Goal: Communication & Community: Answer question/provide support

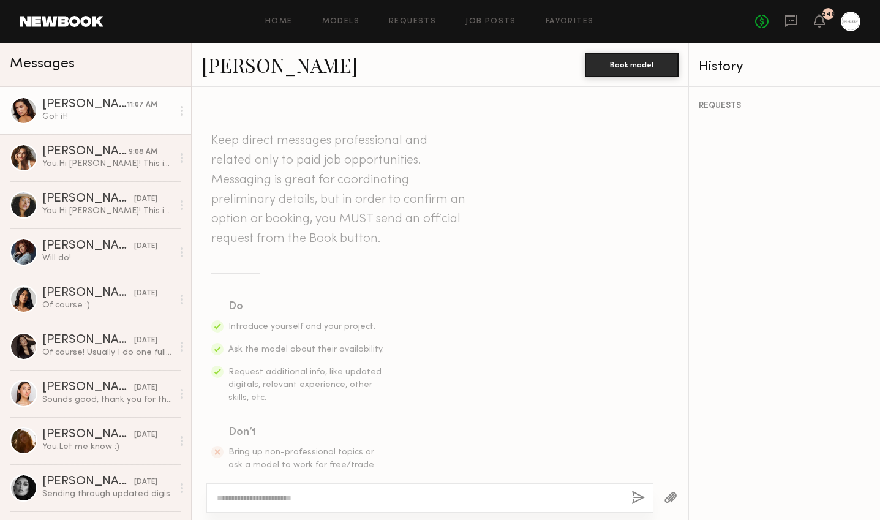
scroll to position [2482, 0]
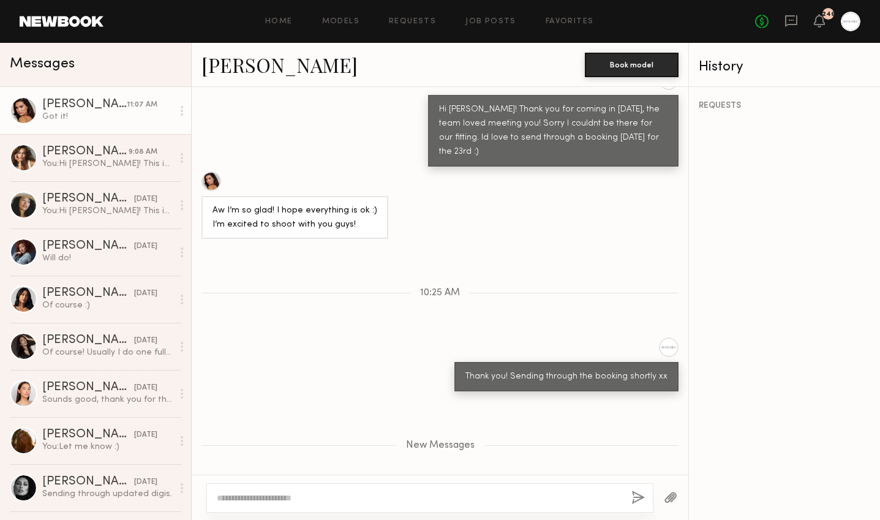
click at [766, 161] on div "REQUESTS" at bounding box center [784, 303] width 191 height 433
click at [691, 209] on div "REQUESTS" at bounding box center [784, 303] width 191 height 433
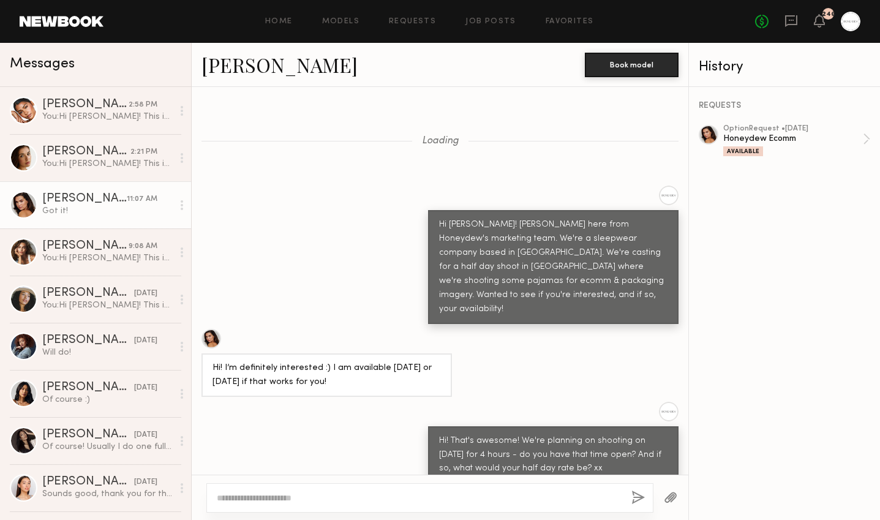
scroll to position [1833, 0]
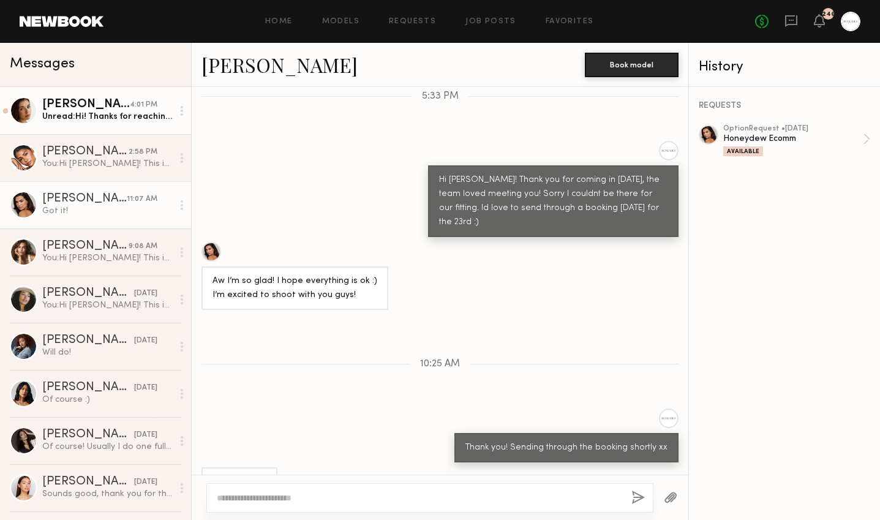
click at [91, 107] on div "Jasmine G." at bounding box center [86, 105] width 88 height 12
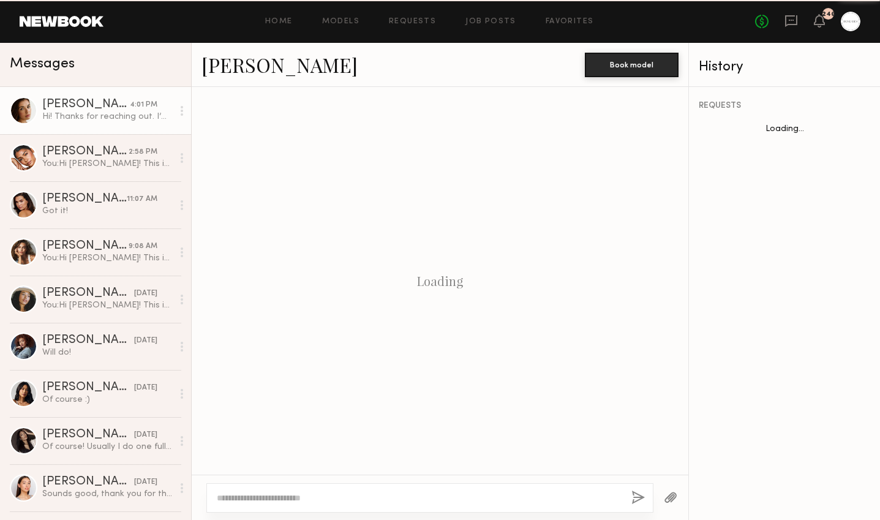
scroll to position [415, 0]
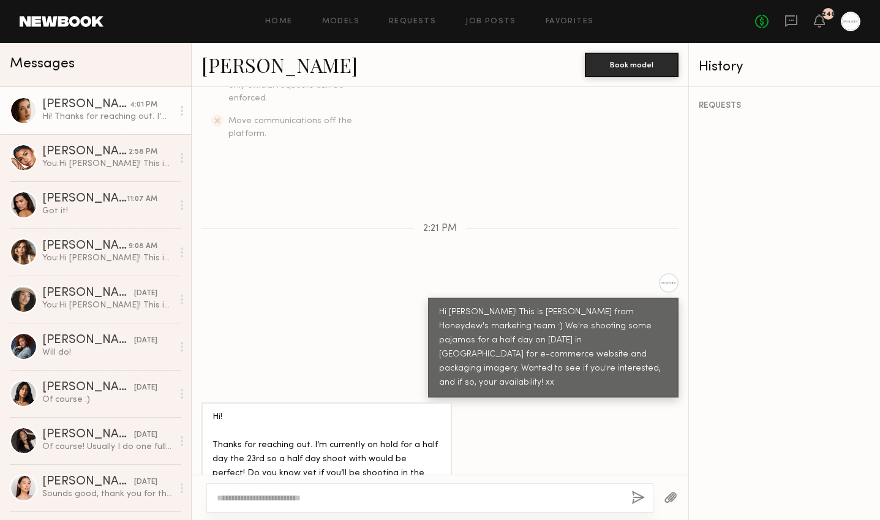
click at [215, 487] on div at bounding box center [429, 497] width 447 height 29
click at [218, 488] on div at bounding box center [429, 497] width 447 height 29
click at [241, 493] on textarea at bounding box center [419, 497] width 405 height 12
type textarea "**********"
click at [642, 493] on button "button" at bounding box center [637, 497] width 13 height 15
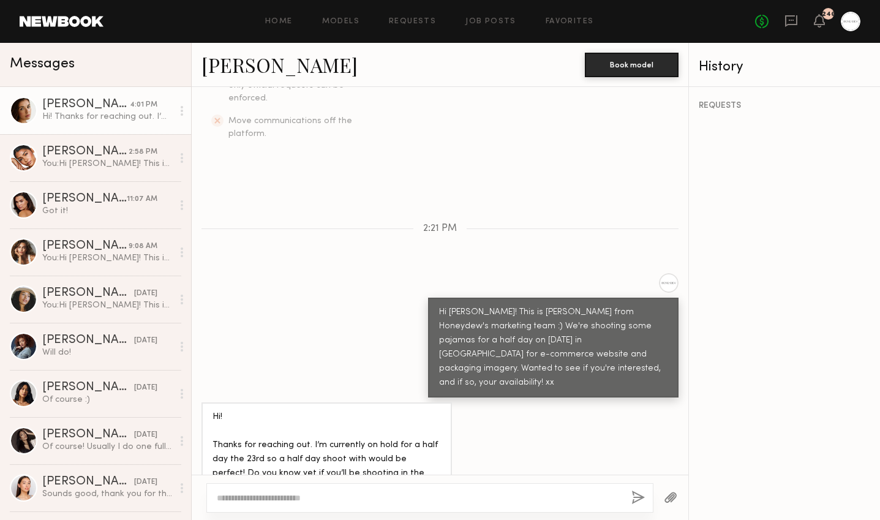
scroll to position [581, 0]
